Goal: Find contact information: Find contact information

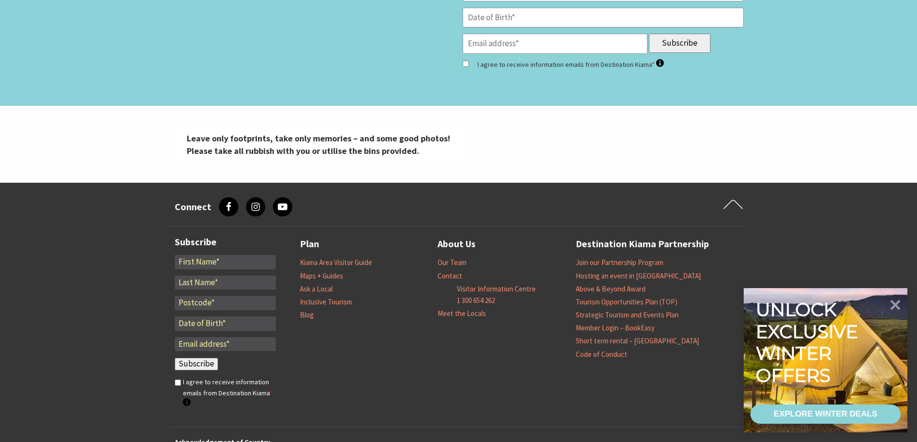
scroll to position [3216, 0]
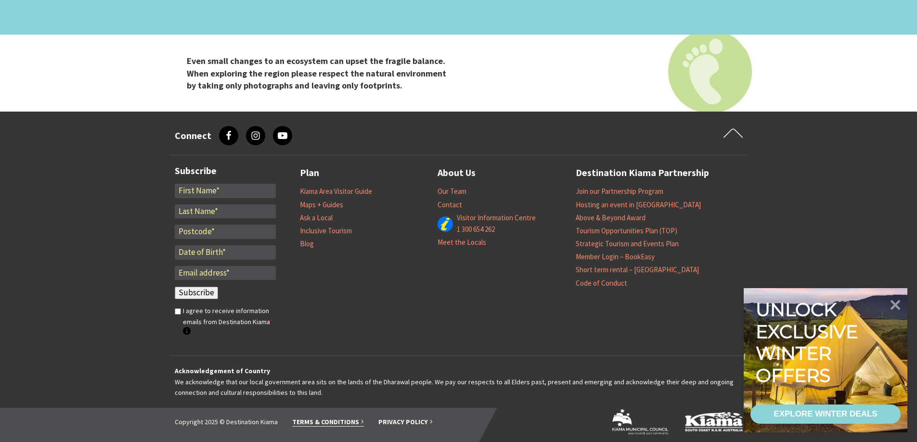
click at [327, 422] on link "Terms & Conditions" at bounding box center [328, 422] width 72 height 9
click at [405, 423] on link "Privacy Policy" at bounding box center [405, 422] width 54 height 9
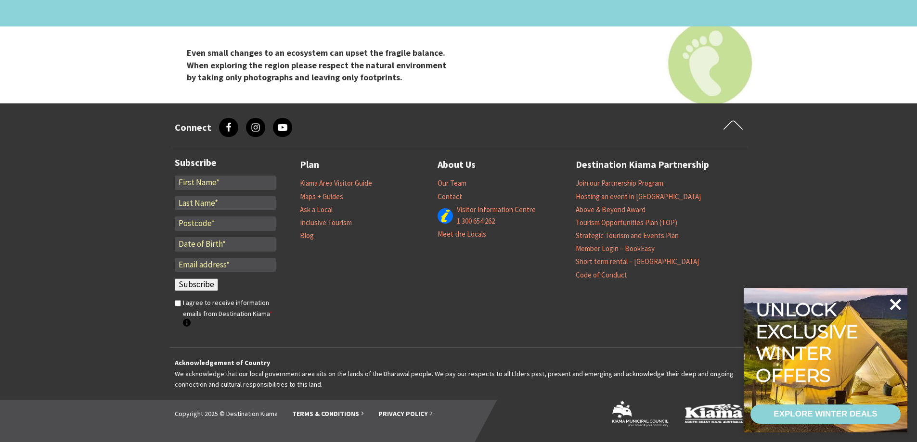
click at [895, 301] on icon at bounding box center [895, 304] width 23 height 23
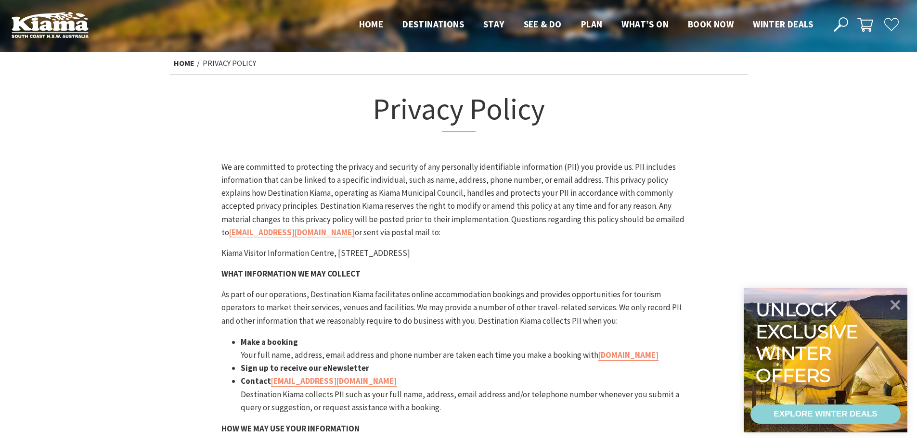
click at [520, 213] on p "We are committed to protecting the privacy and security of any personally ident…" at bounding box center [458, 200] width 474 height 78
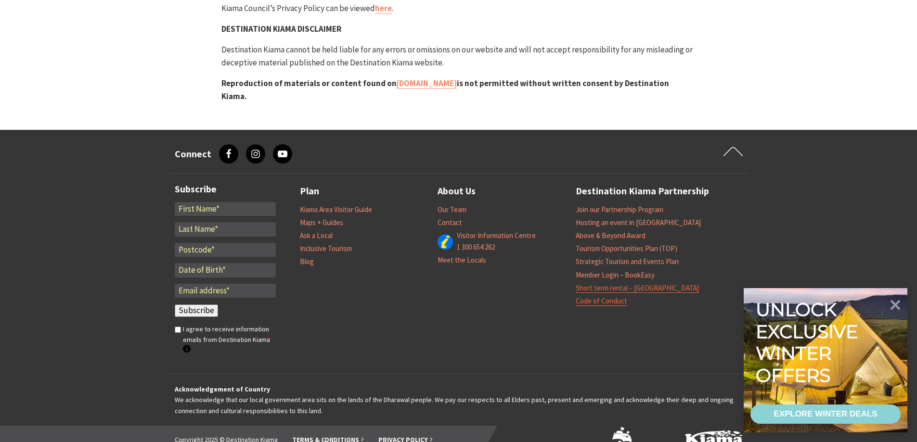
scroll to position [883, 0]
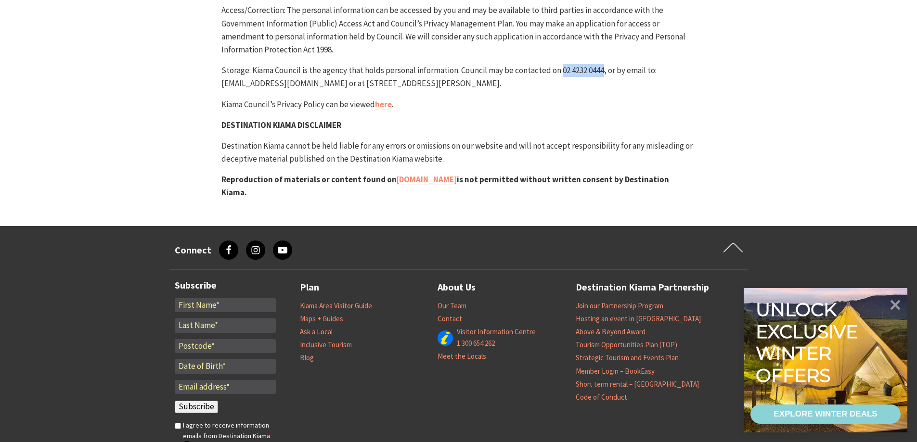
drag, startPoint x: 561, startPoint y: 56, endPoint x: 603, endPoint y: 58, distance: 41.9
click at [603, 64] on p "Storage: Kiama Council is the agency that holds personal information. Council m…" at bounding box center [458, 77] width 474 height 26
copy p "02 4232 0444"
